Goal: Transaction & Acquisition: Purchase product/service

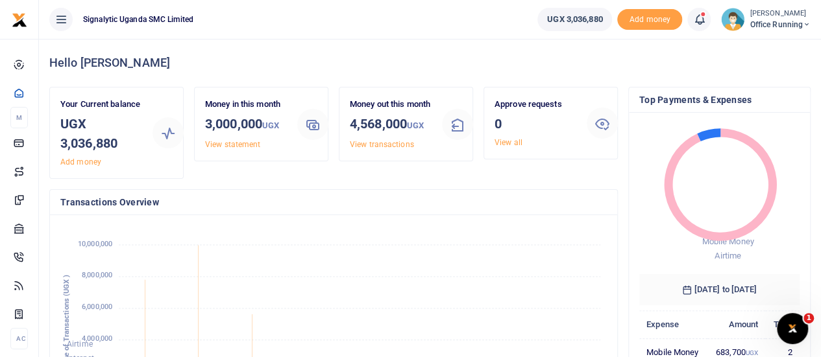
scroll to position [10, 10]
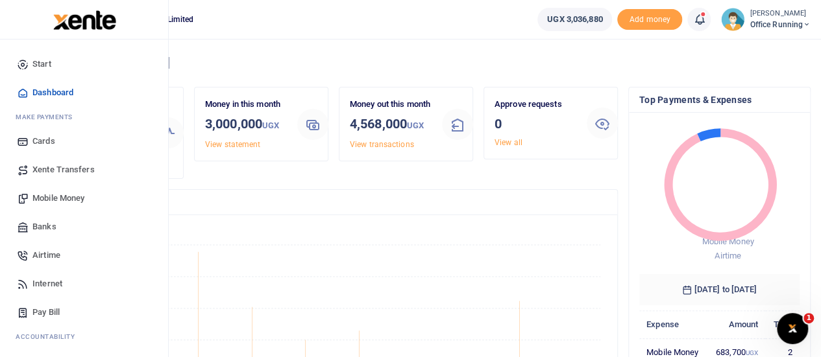
click at [53, 259] on span "Airtime" at bounding box center [46, 255] width 28 height 13
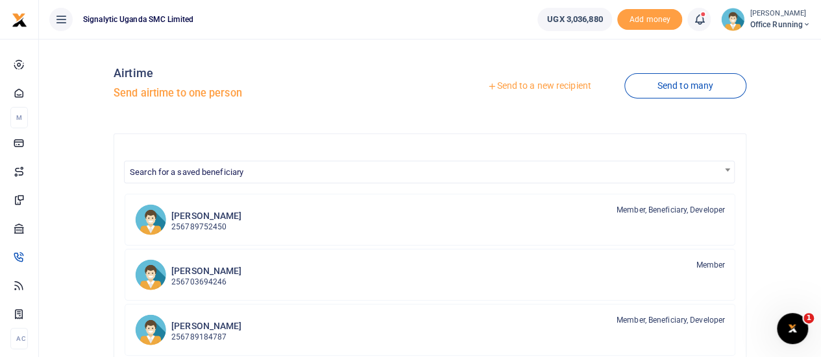
click at [550, 88] on link "Send to a new recipient" at bounding box center [538, 86] width 169 height 23
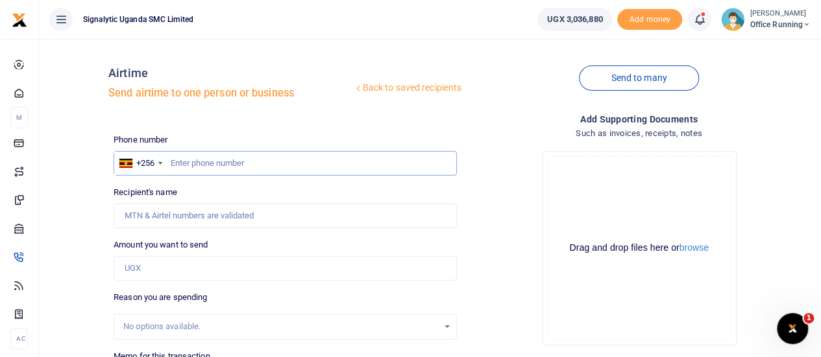
click at [227, 158] on input "text" at bounding box center [285, 163] width 343 height 25
paste input "765309418"
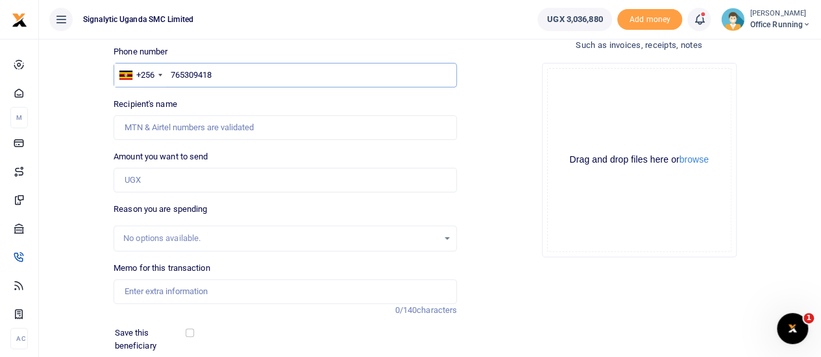
scroll to position [130, 0]
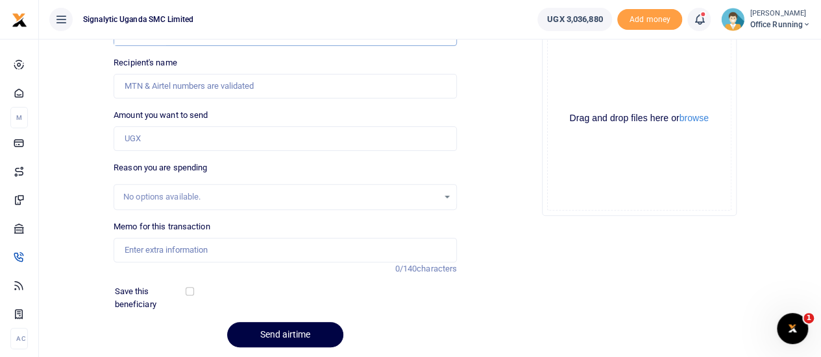
type input "765309418"
click at [176, 145] on input "Amount you want to send" at bounding box center [285, 139] width 343 height 25
type input "50,000"
click at [60, 215] on div "Back to saved recipients Airtime Send airtime to one person or business Send to…" at bounding box center [429, 139] width 771 height 439
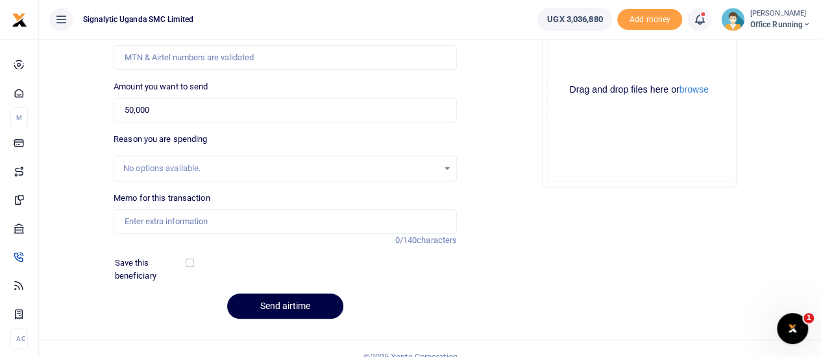
scroll to position [173, 0]
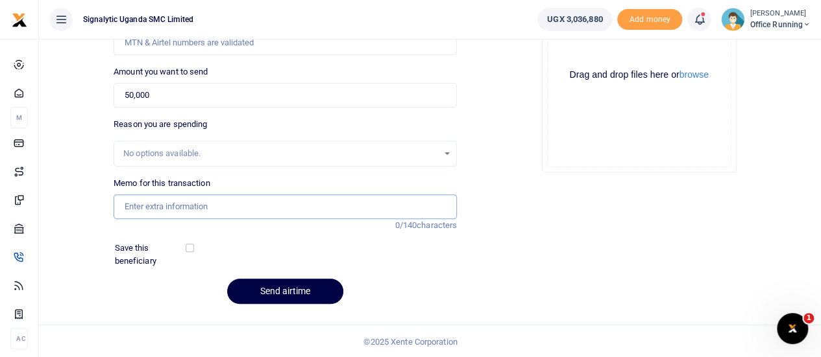
click at [211, 210] on input "Memo for this transaction" at bounding box center [285, 207] width 343 height 25
paste input "REQSN00089"
type input "REQSN00089 GEN"
click at [558, 195] on div "Add supporting Documents Such as invoices, receipts, notes Drop your files here…" at bounding box center [639, 127] width 354 height 376
click at [288, 289] on button "Send airtime" at bounding box center [285, 291] width 116 height 25
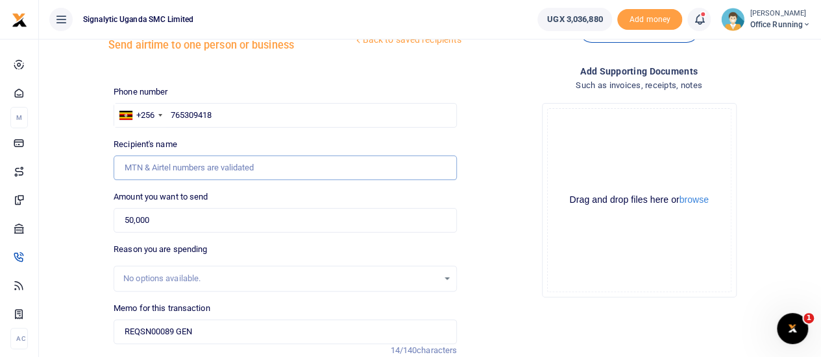
scroll to position [43, 0]
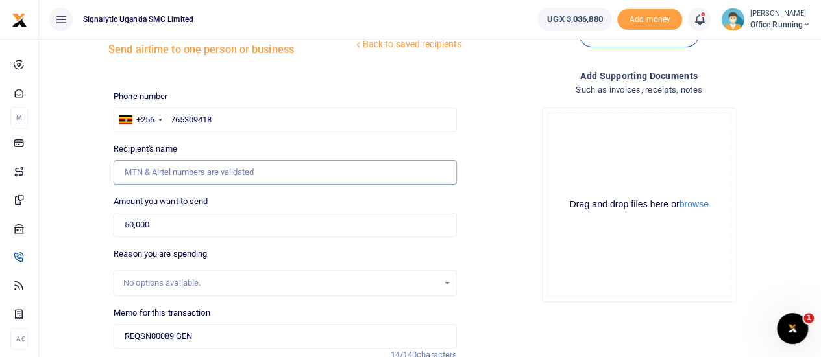
click at [158, 169] on input "Recipient's name" at bounding box center [285, 172] width 343 height 25
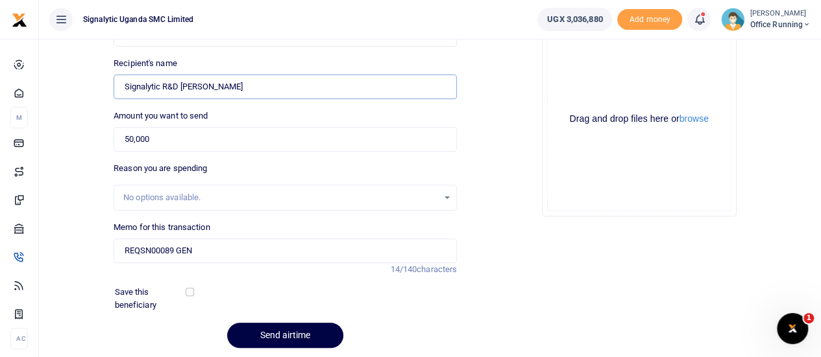
scroll to position [173, 0]
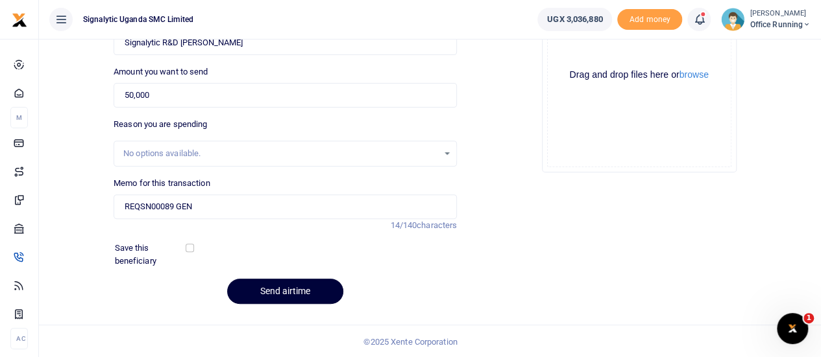
click at [303, 289] on button "Send airtime" at bounding box center [285, 291] width 116 height 25
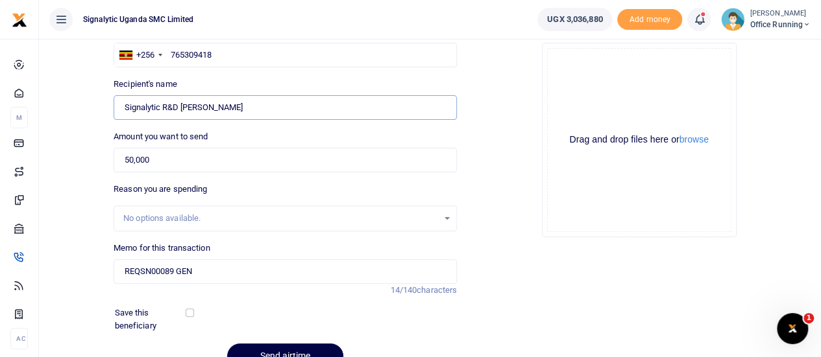
click at [170, 108] on input "Signalytic R&D Albert" at bounding box center [285, 107] width 343 height 25
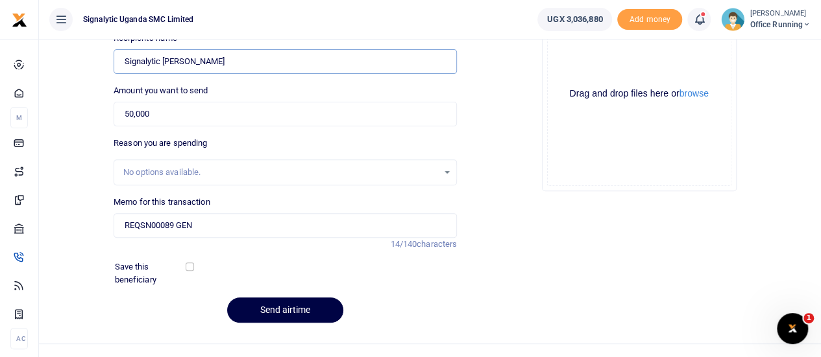
scroll to position [173, 0]
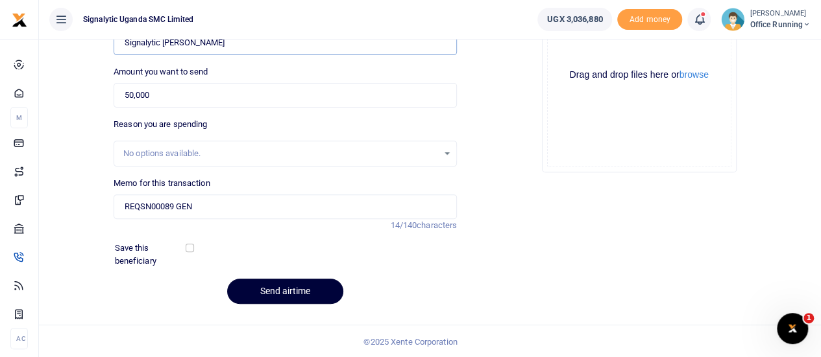
type input "Signalytic RandD Albert"
click at [283, 294] on button "Send airtime" at bounding box center [285, 291] width 116 height 25
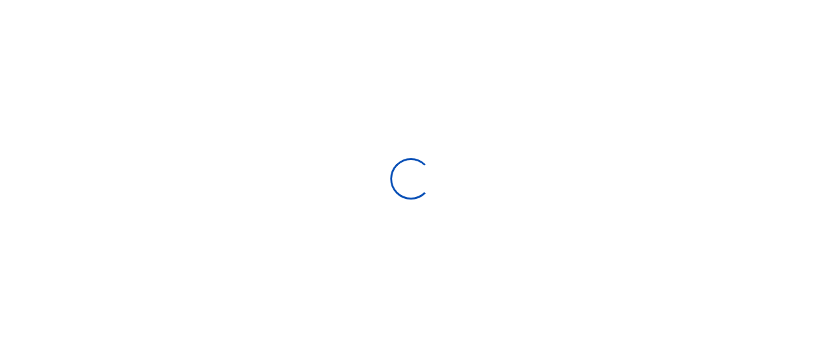
select select "Loading categories"
select select
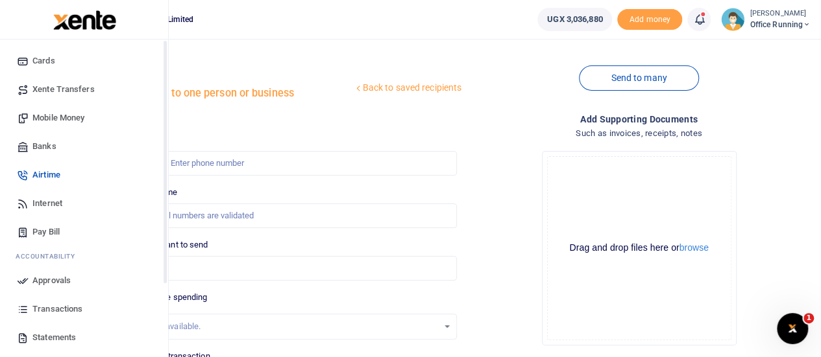
scroll to position [134, 0]
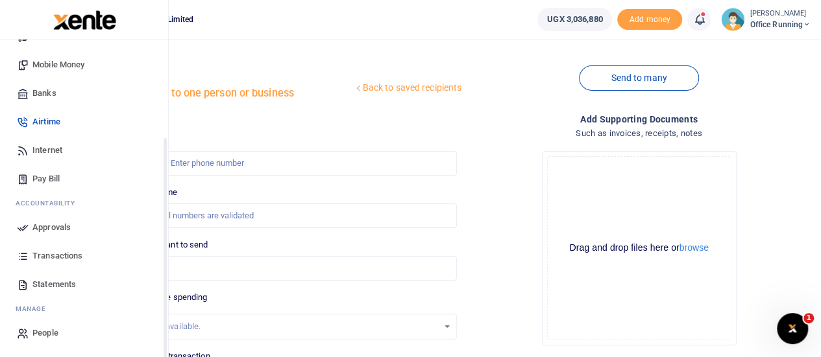
click at [64, 230] on span "Approvals" at bounding box center [51, 227] width 38 height 13
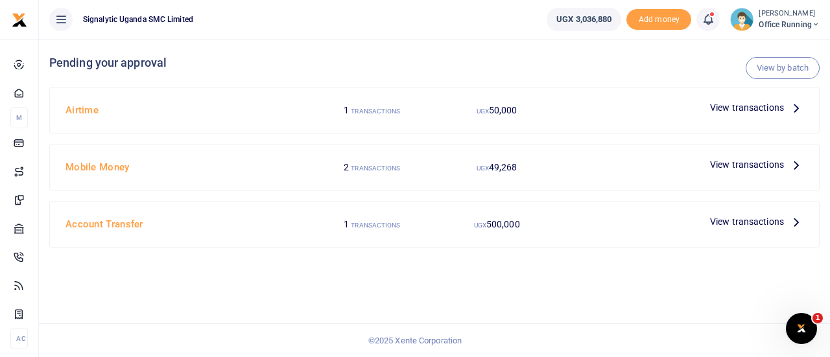
click at [751, 107] on span "View transactions" at bounding box center [747, 108] width 74 height 14
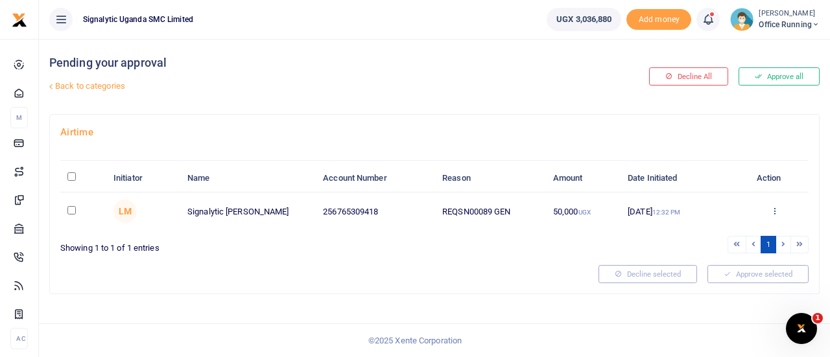
click at [773, 206] on icon at bounding box center [775, 210] width 8 height 9
click at [727, 233] on link "Approve" at bounding box center [728, 232] width 103 height 18
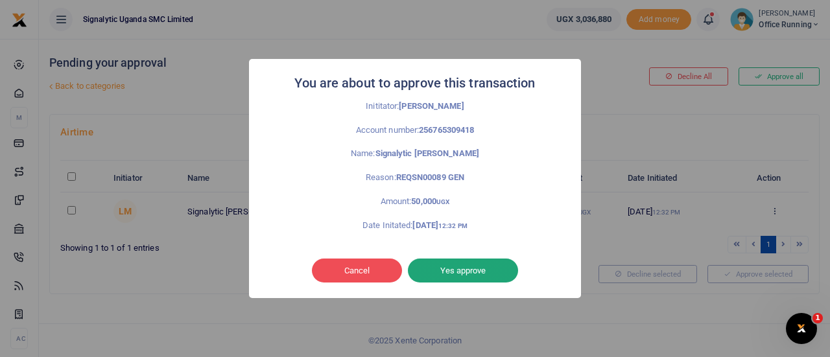
click at [481, 273] on button "Yes approve" at bounding box center [463, 271] width 110 height 25
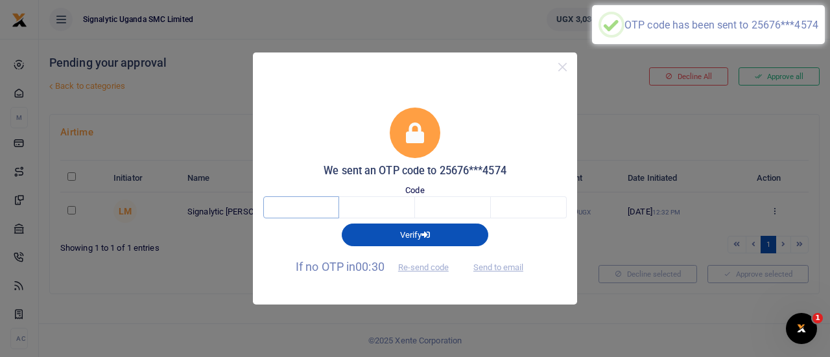
click at [293, 212] on input "text" at bounding box center [301, 208] width 76 height 22
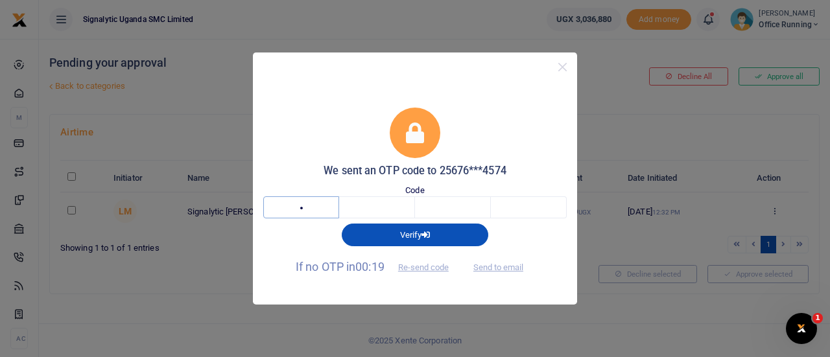
type input "2"
type input "5"
type input "9"
type input "7"
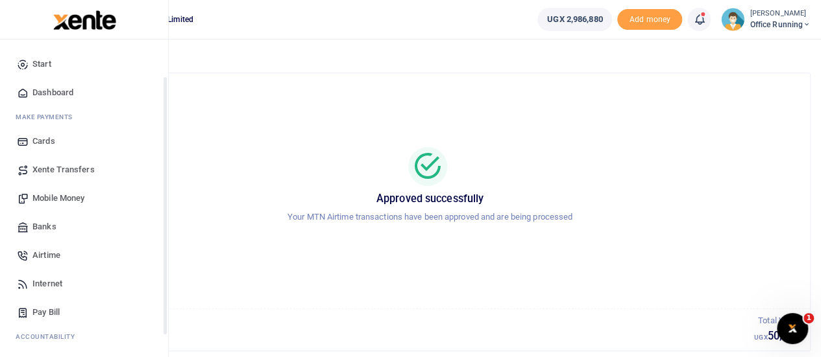
scroll to position [134, 0]
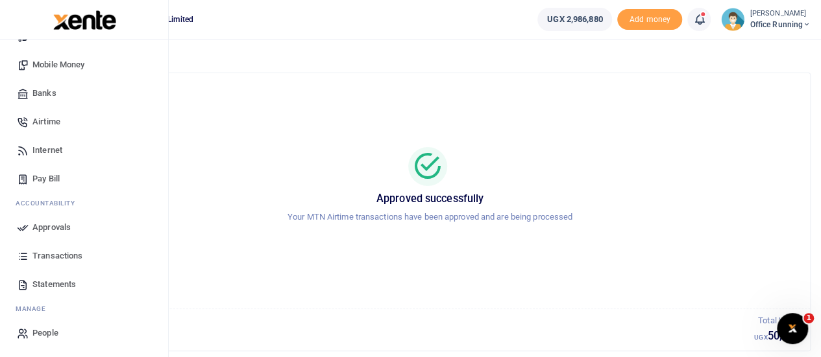
click at [56, 228] on span "Approvals" at bounding box center [51, 227] width 38 height 13
click at [66, 254] on span "Transactions" at bounding box center [57, 256] width 50 height 13
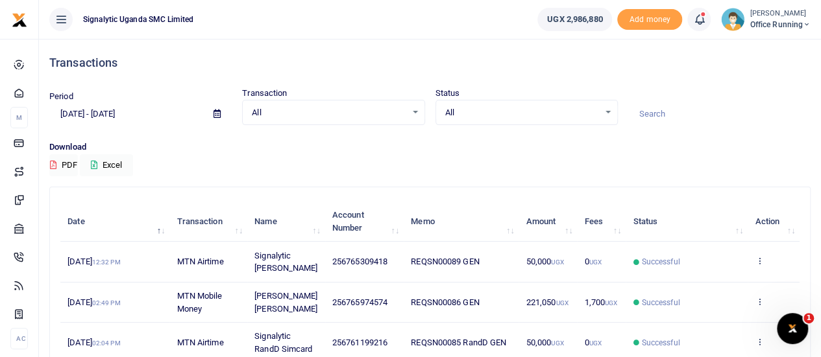
click at [766, 263] on td "View details Send again" at bounding box center [773, 262] width 52 height 40
click at [755, 258] on icon at bounding box center [758, 260] width 8 height 9
click at [719, 283] on link "View details" at bounding box center [711, 283] width 103 height 18
